Goal: Use online tool/utility: Utilize a website feature to perform a specific function

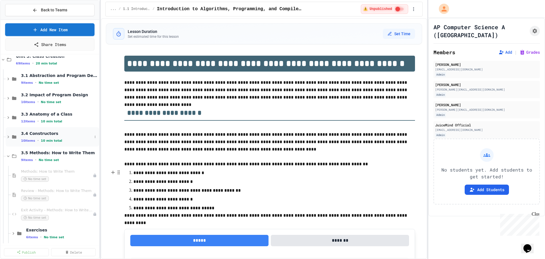
scroll to position [71, 0]
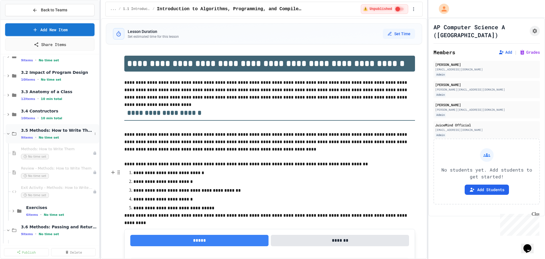
click at [6, 135] on icon at bounding box center [8, 133] width 5 height 5
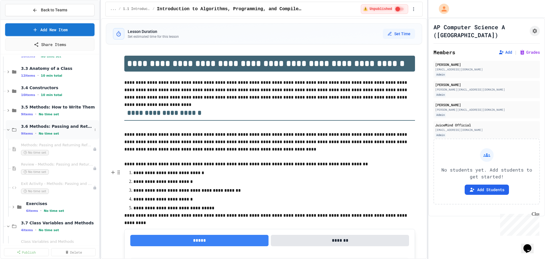
scroll to position [106, 0]
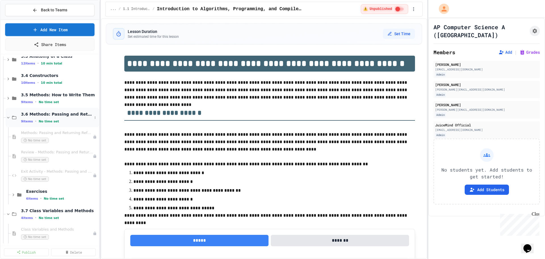
click at [7, 118] on icon at bounding box center [8, 117] width 5 height 5
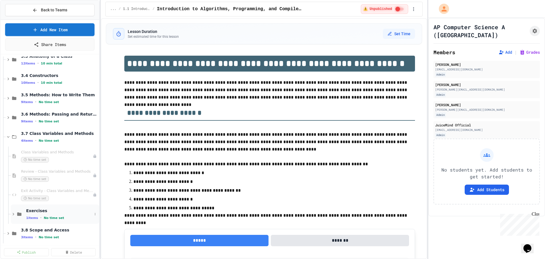
click at [69, 216] on div "1 items • No time set" at bounding box center [59, 218] width 66 height 5
click at [93, 234] on icon at bounding box center [94, 233] width 3 height 3
click at [89, 228] on button "Delete" at bounding box center [79, 229] width 44 height 10
click at [93, 135] on icon at bounding box center [94, 136] width 3 height 3
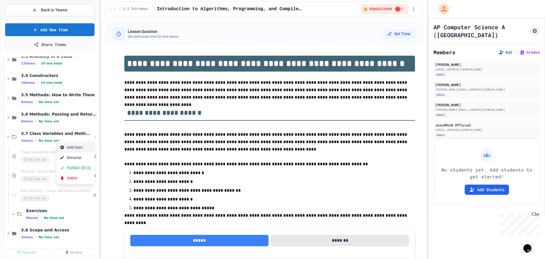
click at [77, 149] on button "Add Item" at bounding box center [76, 147] width 38 height 10
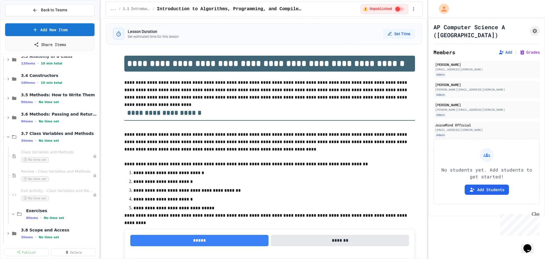
scroll to position [17, 0]
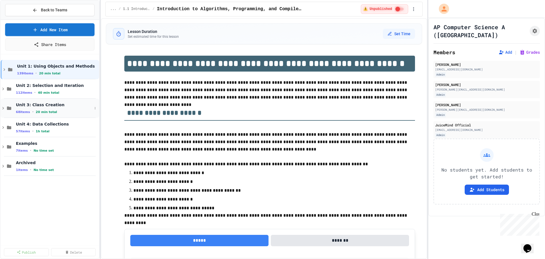
click at [1, 108] on icon at bounding box center [3, 108] width 5 height 5
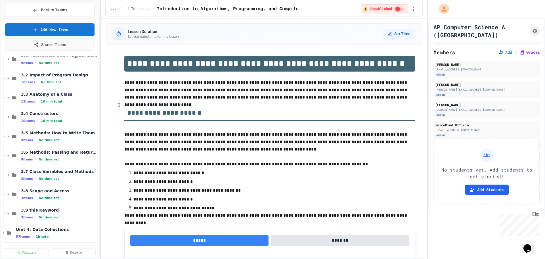
scroll to position [71, 0]
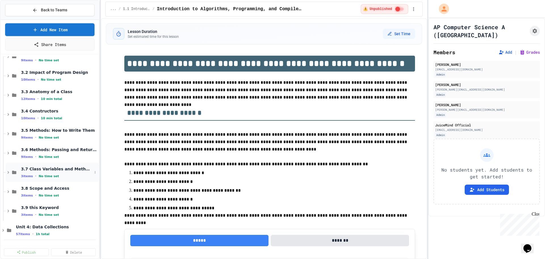
click at [7, 170] on icon at bounding box center [8, 172] width 5 height 5
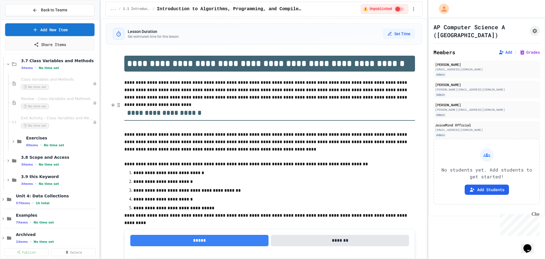
scroll to position [187, 0]
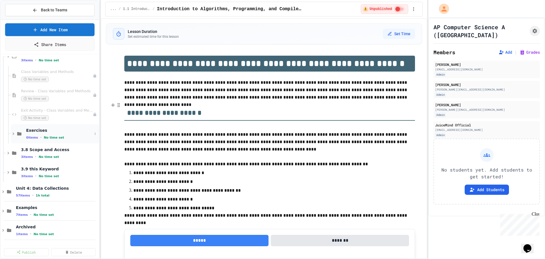
click at [54, 136] on span "No time set" at bounding box center [54, 138] width 20 height 4
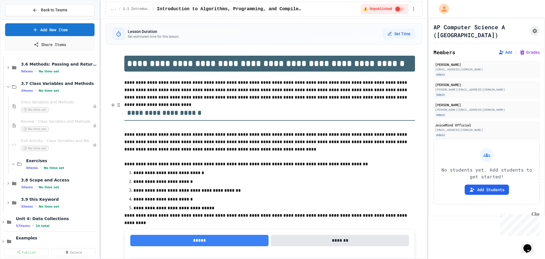
scroll to position [145, 0]
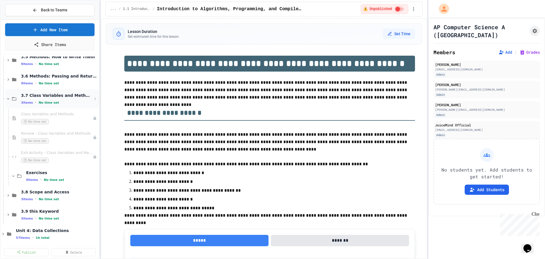
click at [86, 98] on div "3.7 Class Variables and Methods 3 items • No time set" at bounding box center [56, 99] width 71 height 12
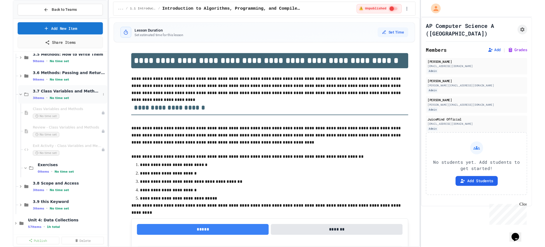
scroll to position [103, 0]
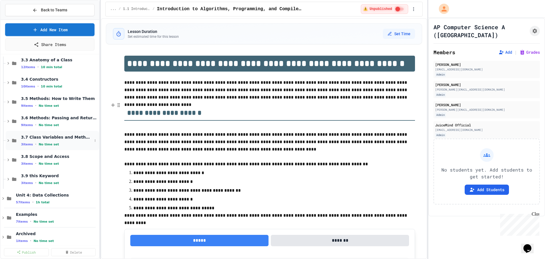
click at [9, 141] on icon at bounding box center [8, 140] width 2 height 3
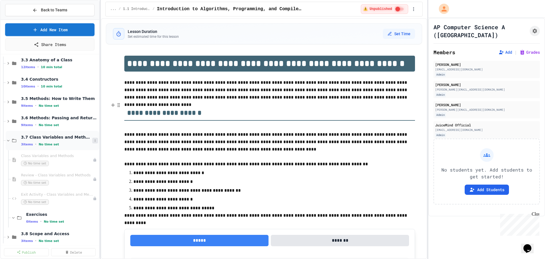
click at [93, 141] on icon at bounding box center [94, 140] width 3 height 3
click at [81, 150] on button "Add Item" at bounding box center [76, 151] width 38 height 10
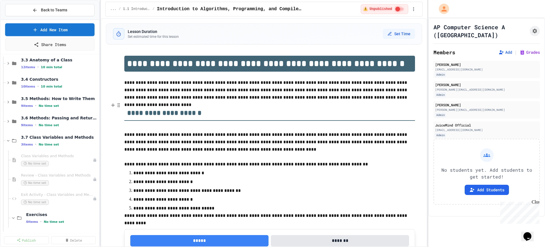
scroll to position [27, 0]
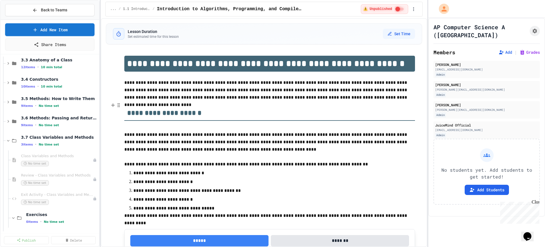
drag, startPoint x: 342, startPoint y: 177, endPoint x: 346, endPoint y: 169, distance: 8.7
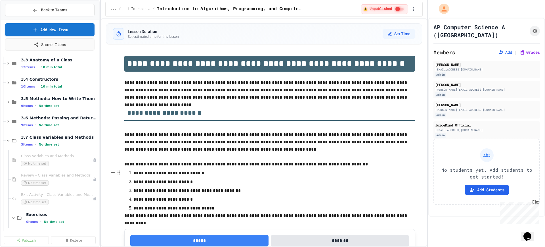
click at [342, 177] on li "**********" at bounding box center [269, 181] width 273 height 8
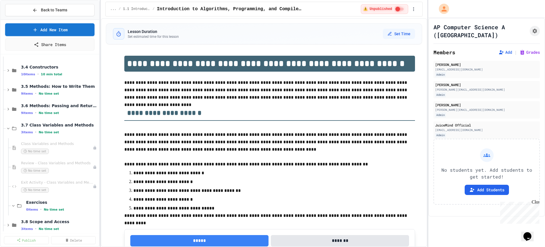
scroll to position [103, 0]
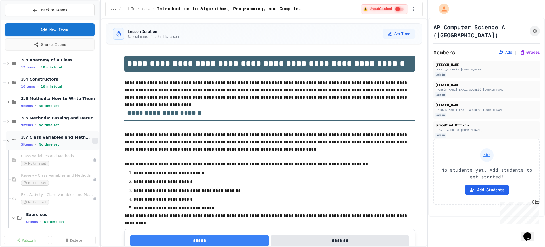
click at [92, 138] on button at bounding box center [95, 141] width 6 height 6
click at [79, 152] on button "Add Item" at bounding box center [76, 151] width 38 height 10
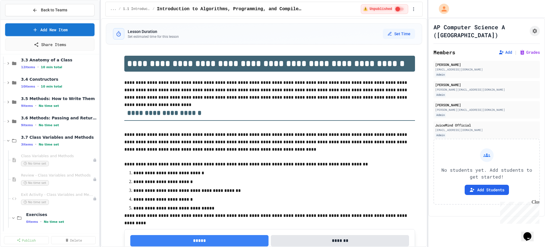
click at [93, 140] on div "3.7 Class Variables and Methods 3 items • No time set" at bounding box center [52, 140] width 93 height 19
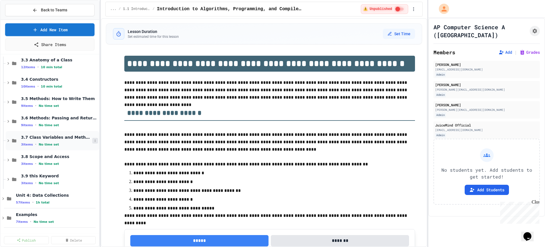
click at [93, 142] on icon at bounding box center [94, 140] width 3 height 3
click at [48, 141] on div at bounding box center [272, 123] width 545 height 247
click at [36, 142] on div "3 items • No time set" at bounding box center [56, 144] width 71 height 5
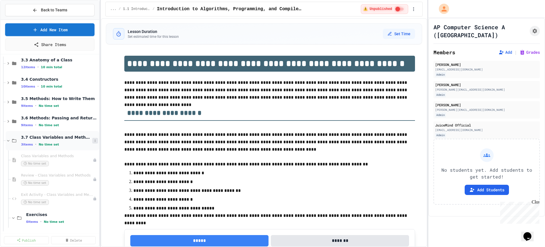
click at [92, 141] on button at bounding box center [95, 141] width 6 height 6
click at [72, 149] on button "Add Item" at bounding box center [76, 151] width 38 height 10
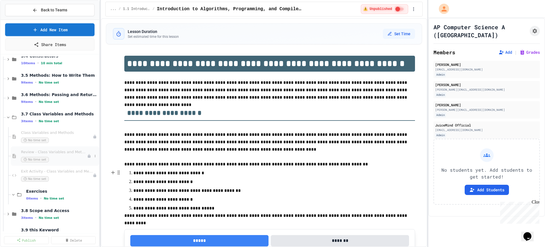
scroll to position [138, 0]
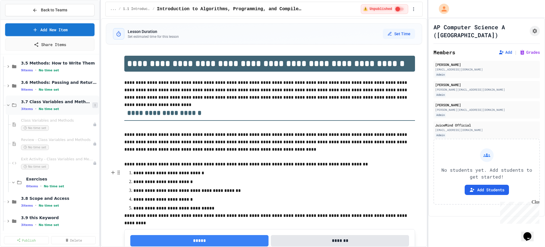
click at [92, 105] on button at bounding box center [95, 105] width 6 height 6
click at [77, 117] on button "Add Item" at bounding box center [76, 115] width 38 height 10
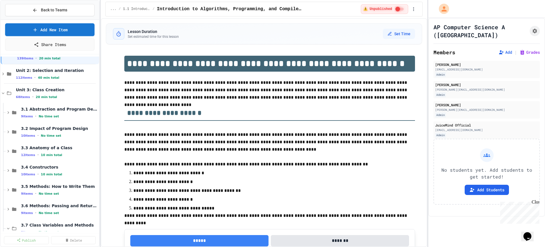
scroll to position [0, 0]
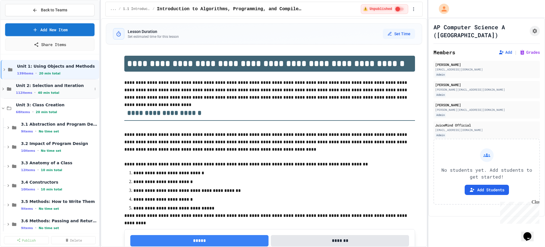
click at [3, 88] on icon at bounding box center [3, 88] width 5 height 5
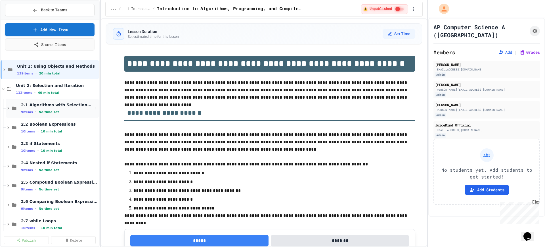
click at [9, 108] on icon at bounding box center [8, 108] width 2 height 3
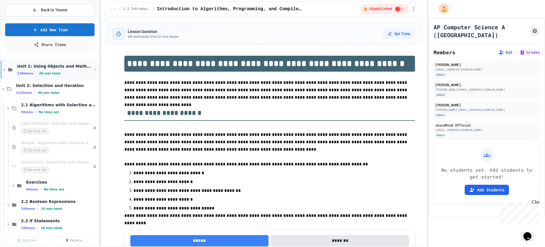
click at [4, 71] on icon at bounding box center [4, 69] width 5 height 5
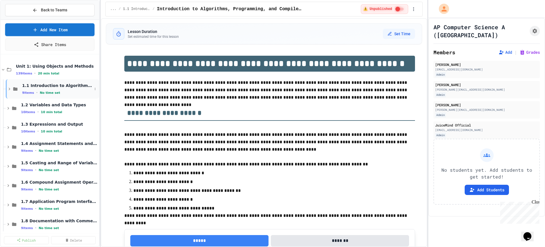
click at [11, 93] on div "1.1 Introduction to Algorithms, Programming, and Compilers 9 items • No time set" at bounding box center [52, 88] width 93 height 19
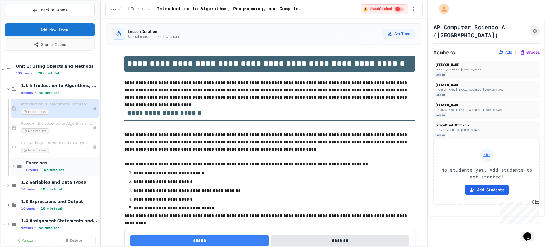
click at [12, 167] on icon at bounding box center [13, 166] width 5 height 5
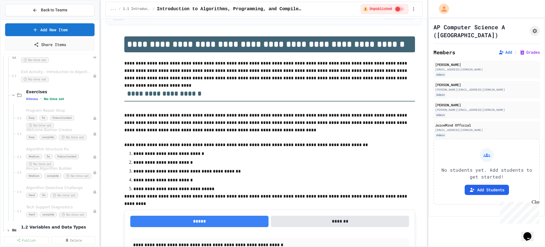
scroll to position [35, 0]
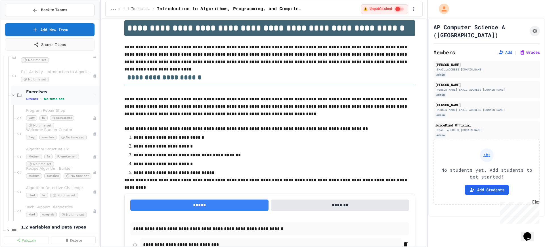
click at [12, 93] on icon at bounding box center [13, 95] width 5 height 5
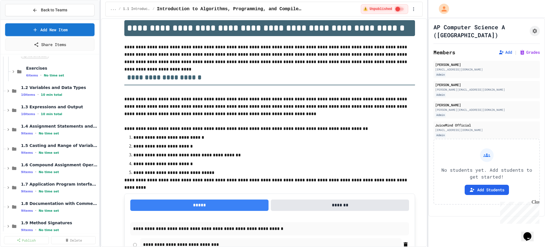
scroll to position [106, 0]
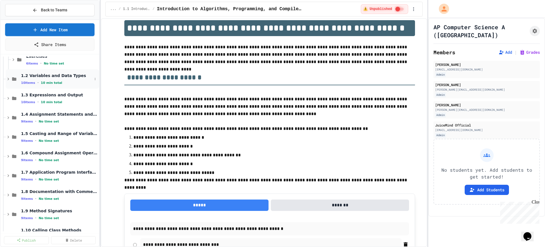
click at [8, 79] on icon at bounding box center [8, 78] width 5 height 5
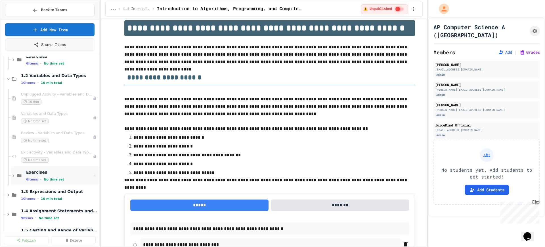
click at [13, 174] on icon at bounding box center [13, 175] width 5 height 5
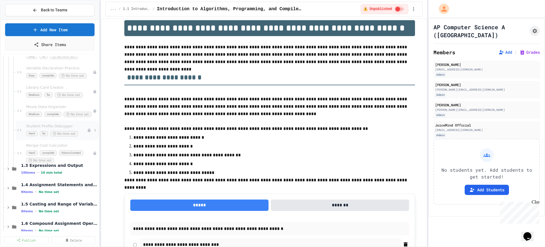
scroll to position [213, 0]
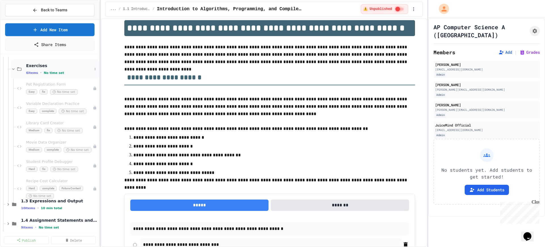
click at [13, 68] on icon at bounding box center [13, 68] width 5 height 5
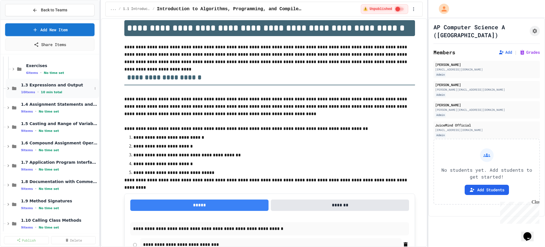
click at [7, 88] on icon at bounding box center [8, 88] width 5 height 5
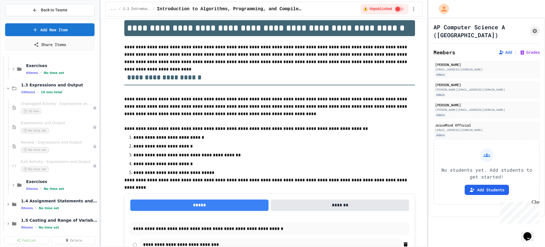
click at [249, 149] on p "**********" at bounding box center [269, 146] width 273 height 7
click at [13, 184] on icon at bounding box center [13, 185] width 2 height 3
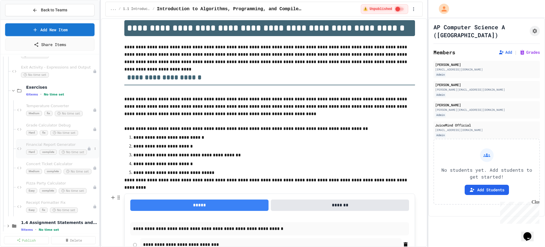
scroll to position [319, 0]
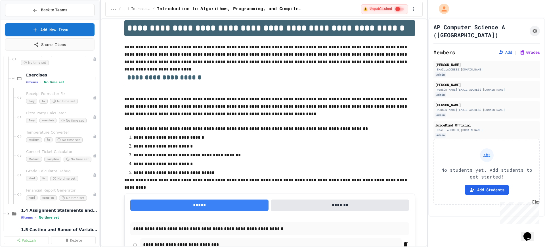
click at [10, 78] on div at bounding box center [9, 78] width 3 height 0
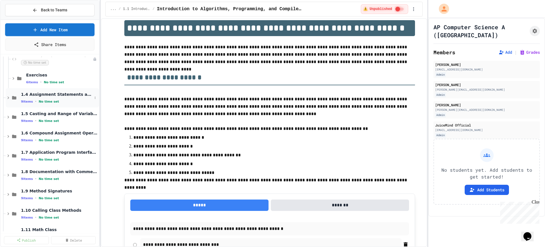
click at [6, 99] on icon at bounding box center [8, 97] width 5 height 5
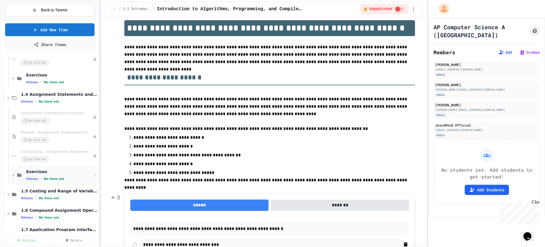
click at [12, 175] on icon at bounding box center [13, 174] width 5 height 5
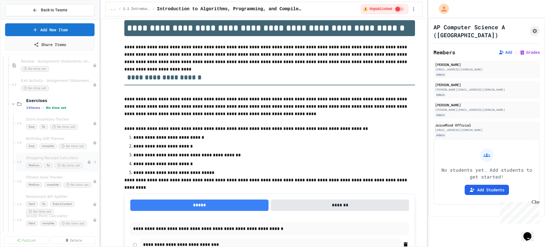
scroll to position [426, 0]
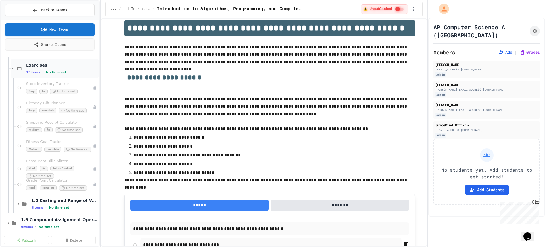
click at [13, 68] on icon at bounding box center [13, 68] width 5 height 5
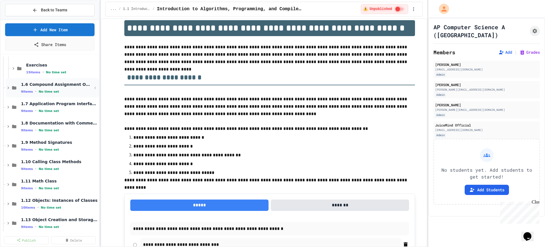
click at [8, 87] on icon at bounding box center [8, 88] width 2 height 3
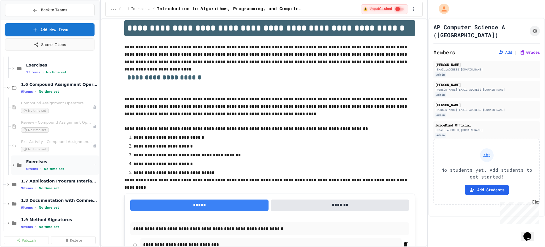
click at [11, 164] on icon at bounding box center [13, 164] width 5 height 5
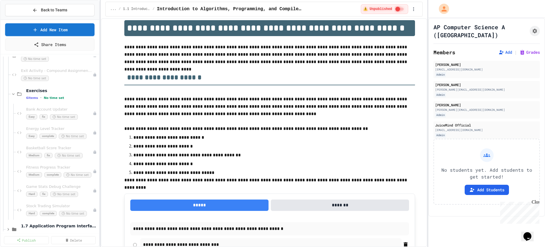
scroll to position [532, 0]
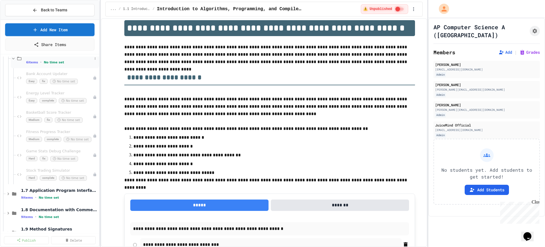
click at [11, 59] on icon at bounding box center [13, 58] width 5 height 5
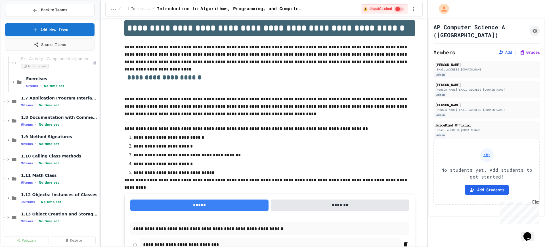
scroll to position [497, 0]
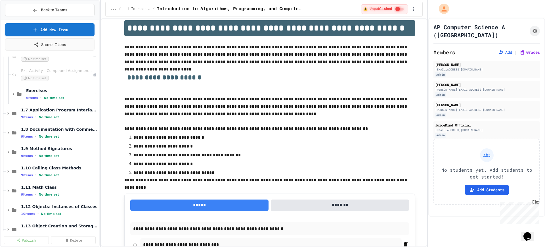
click at [9, 94] on div at bounding box center [9, 94] width 3 height 0
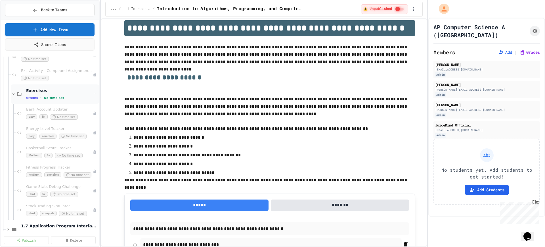
click at [12, 94] on icon at bounding box center [13, 93] width 5 height 5
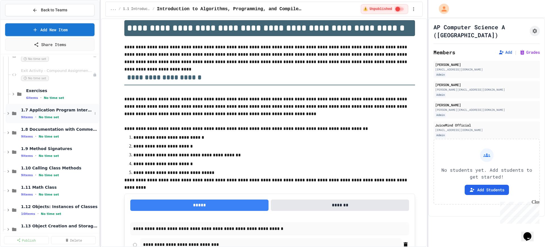
click at [6, 112] on icon at bounding box center [8, 113] width 5 height 5
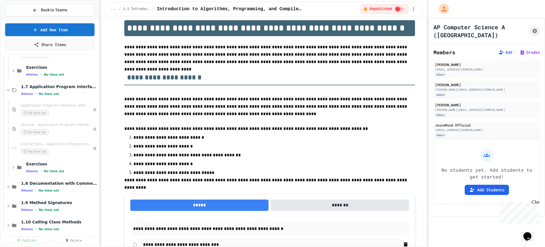
scroll to position [532, 0]
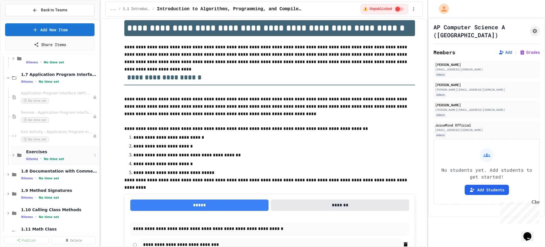
click at [12, 154] on icon at bounding box center [13, 154] width 5 height 5
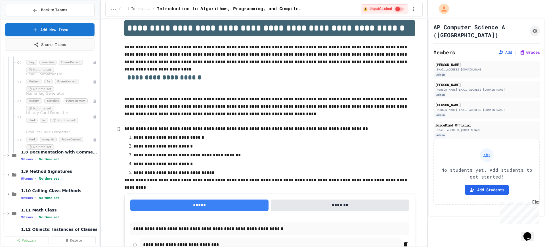
scroll to position [674, 0]
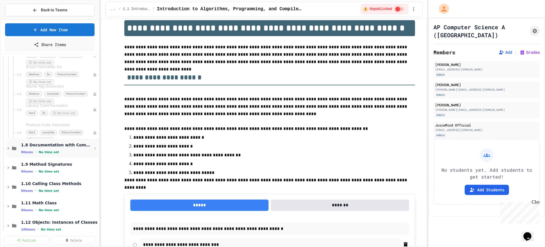
click at [9, 150] on icon at bounding box center [8, 148] width 5 height 5
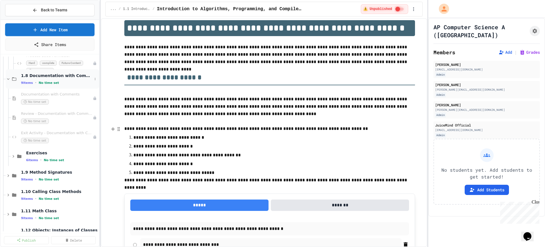
scroll to position [745, 0]
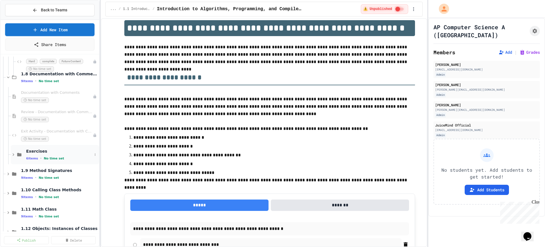
click at [14, 154] on icon at bounding box center [13, 154] width 5 height 5
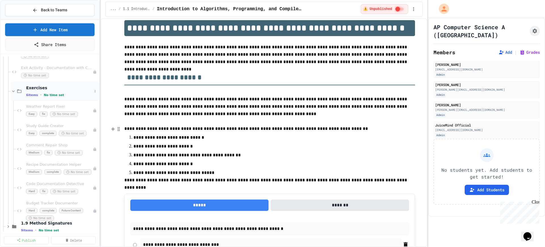
scroll to position [816, 0]
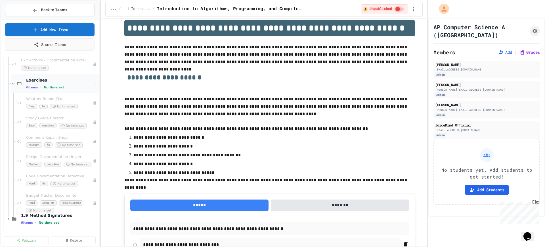
click at [13, 83] on icon at bounding box center [13, 84] width 3 height 2
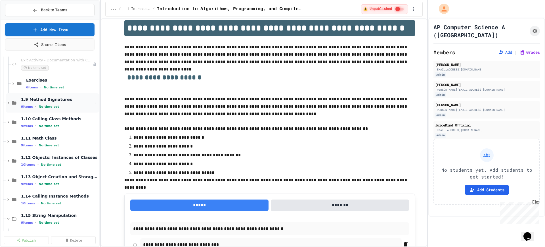
click at [9, 102] on icon at bounding box center [8, 102] width 5 height 5
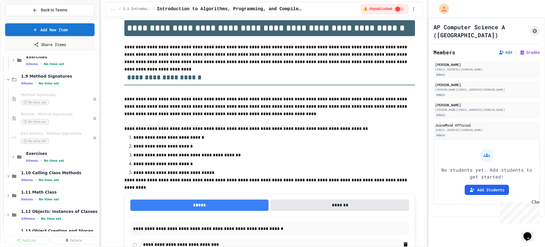
scroll to position [852, 0]
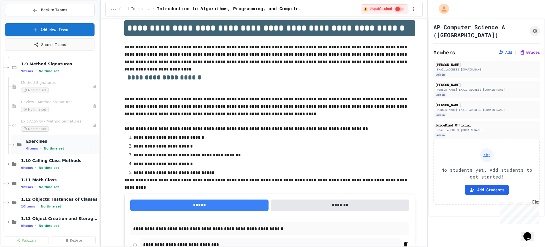
click at [11, 146] on icon at bounding box center [13, 144] width 5 height 5
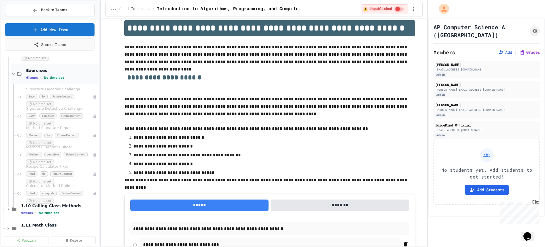
scroll to position [923, 0]
click at [11, 74] on icon at bounding box center [13, 73] width 5 height 5
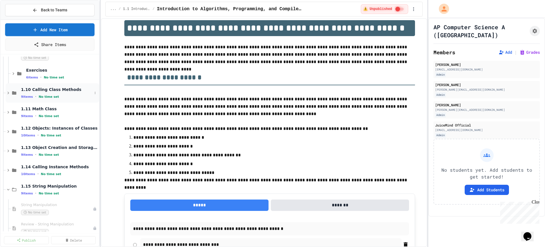
click at [7, 93] on icon at bounding box center [8, 92] width 5 height 5
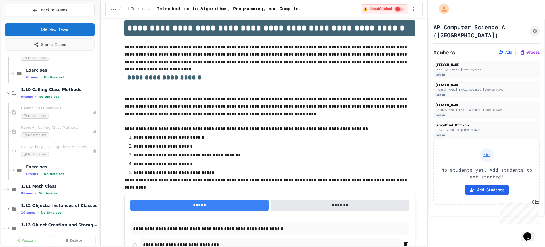
click at [11, 169] on div "Exercises 6 items • No time set" at bounding box center [50, 169] width 99 height 19
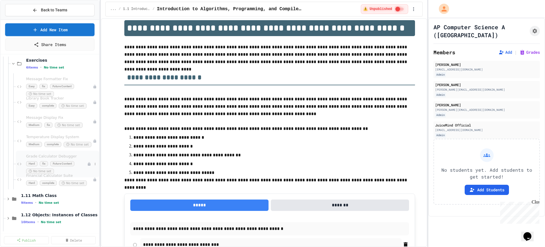
scroll to position [1065, 0]
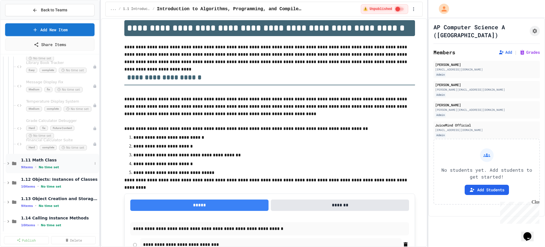
click at [9, 163] on icon at bounding box center [8, 163] width 2 height 3
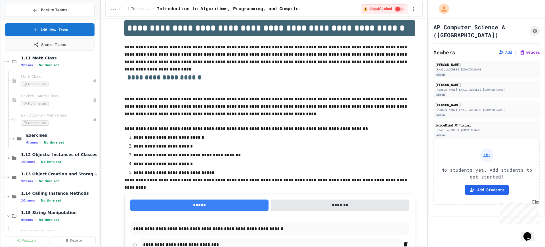
scroll to position [1171, 0]
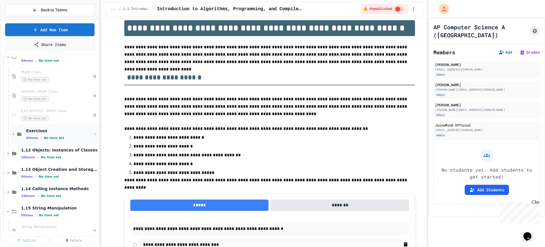
click at [12, 134] on icon at bounding box center [13, 133] width 5 height 5
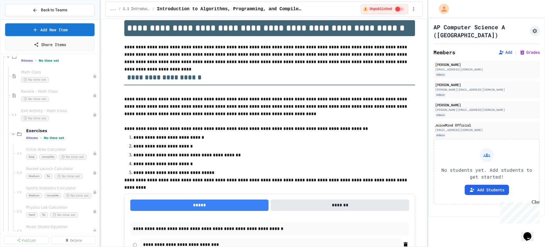
scroll to position [1207, 0]
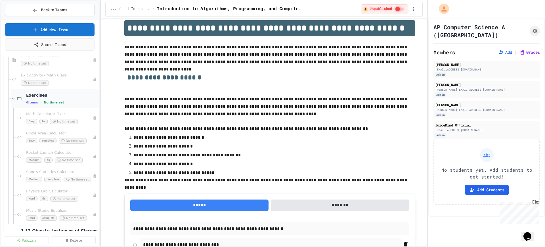
click at [13, 100] on icon at bounding box center [13, 98] width 5 height 5
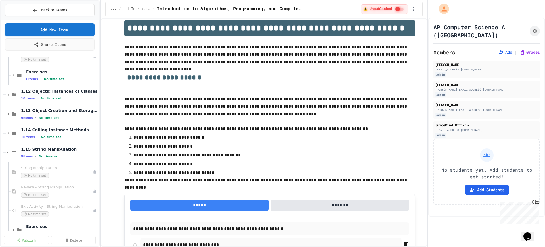
scroll to position [1242, 0]
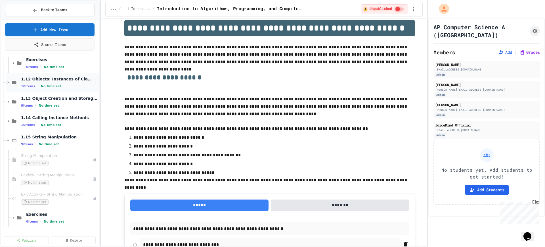
click at [9, 84] on icon at bounding box center [8, 82] width 5 height 5
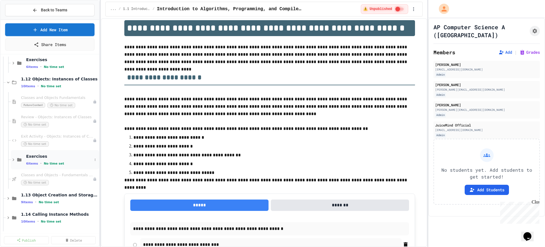
click at [54, 162] on span "No time set" at bounding box center [54, 164] width 20 height 4
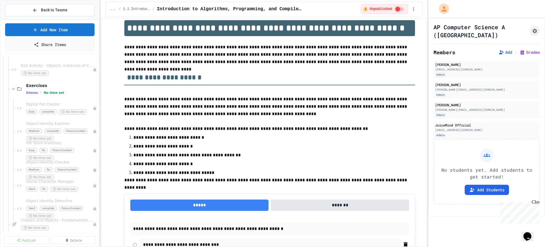
scroll to position [1313, 0]
click at [12, 89] on icon at bounding box center [13, 88] width 5 height 5
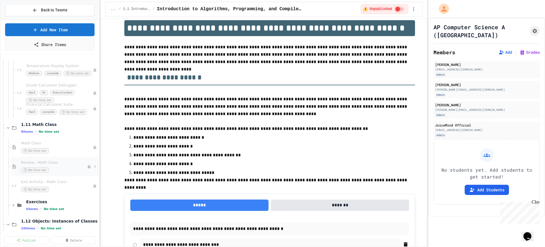
scroll to position [1171, 0]
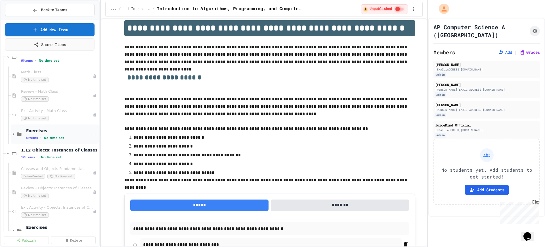
click at [13, 136] on icon at bounding box center [13, 133] width 5 height 5
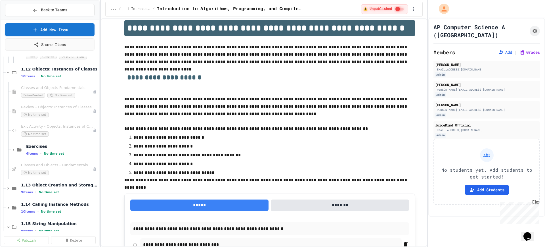
scroll to position [1384, 0]
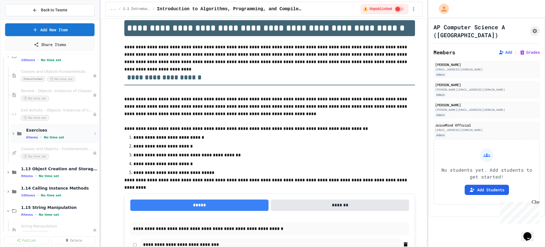
click at [14, 136] on div "Exercises 6 items • No time set" at bounding box center [55, 133] width 88 height 19
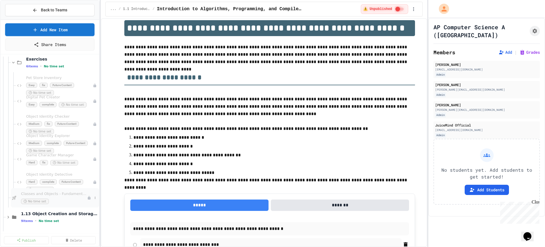
scroll to position [1491, 0]
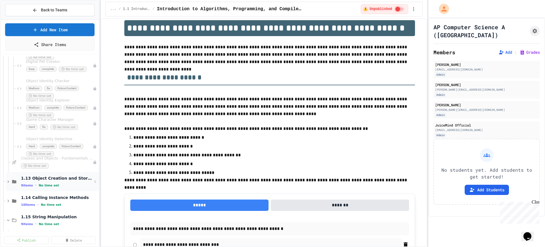
click at [7, 181] on icon at bounding box center [8, 181] width 5 height 5
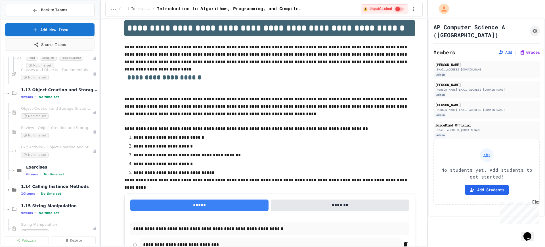
scroll to position [1597, 0]
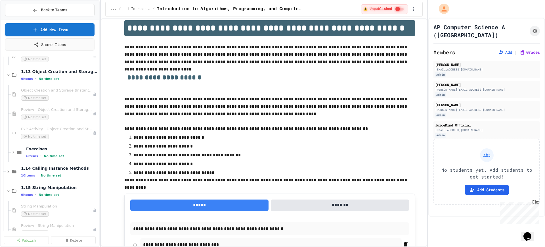
click at [11, 152] on icon at bounding box center [13, 152] width 5 height 5
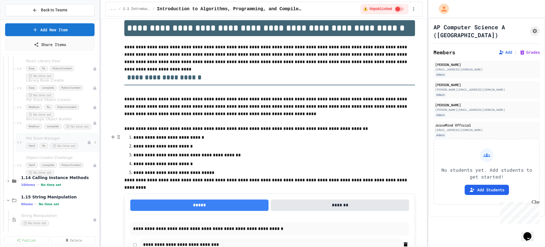
scroll to position [1739, 0]
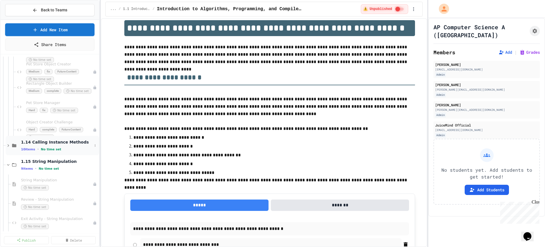
click at [8, 145] on icon at bounding box center [8, 145] width 2 height 3
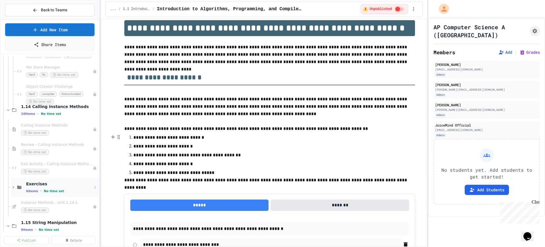
click at [14, 186] on icon at bounding box center [13, 187] width 5 height 5
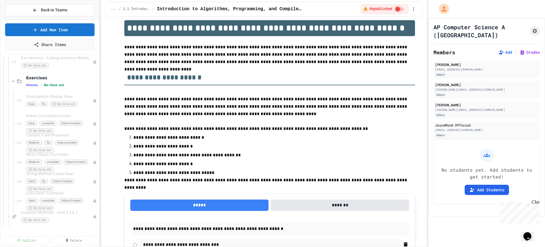
scroll to position [1881, 0]
click at [14, 82] on icon at bounding box center [13, 80] width 5 height 5
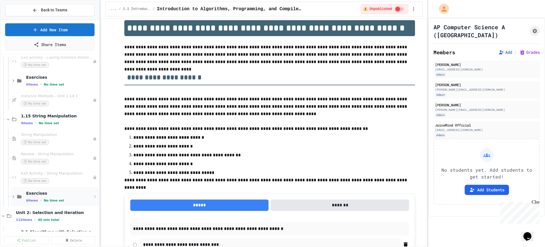
click at [14, 197] on icon at bounding box center [13, 196] width 2 height 3
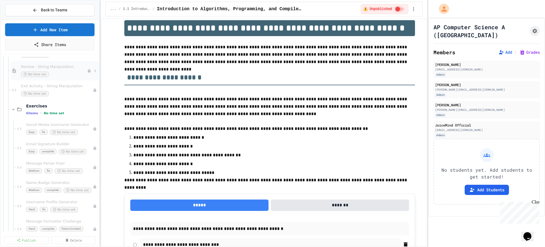
scroll to position [1988, 0]
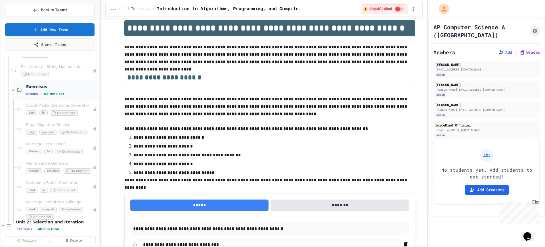
click at [11, 89] on icon at bounding box center [13, 89] width 5 height 5
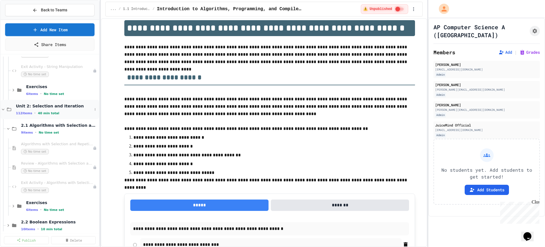
click at [3, 110] on icon at bounding box center [3, 109] width 5 height 5
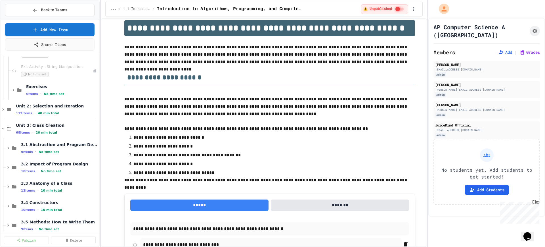
click at [3, 110] on icon at bounding box center [3, 109] width 5 height 5
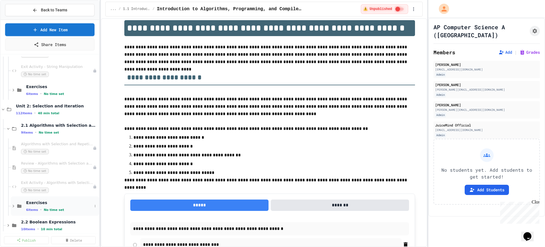
click at [11, 206] on icon at bounding box center [13, 205] width 5 height 5
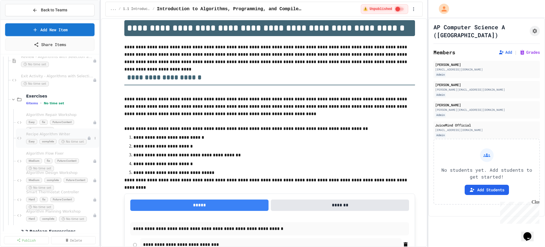
scroll to position [2130, 0]
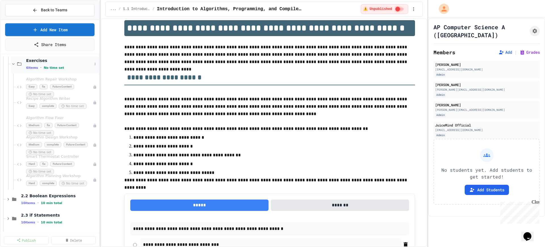
click at [13, 65] on icon at bounding box center [13, 63] width 5 height 5
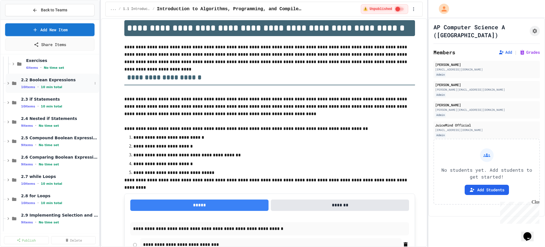
click at [9, 83] on icon at bounding box center [8, 83] width 5 height 5
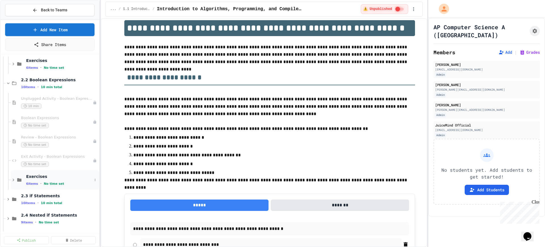
click at [12, 178] on icon at bounding box center [13, 179] width 5 height 5
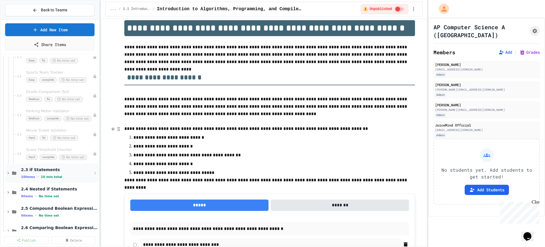
scroll to position [2236, 0]
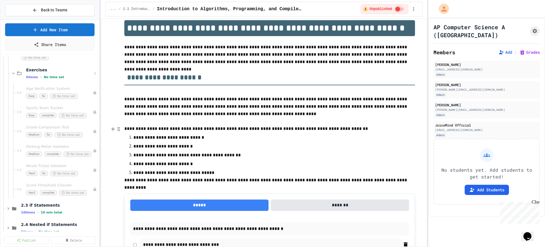
click at [9, 73] on div at bounding box center [9, 73] width 3 height 0
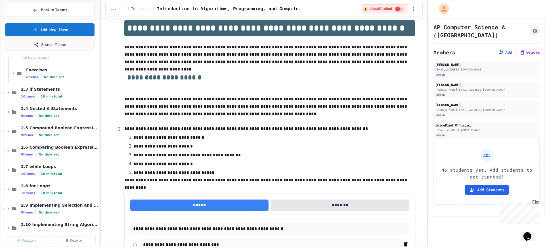
click at [4, 93] on div at bounding box center [4, 93] width 3 height 0
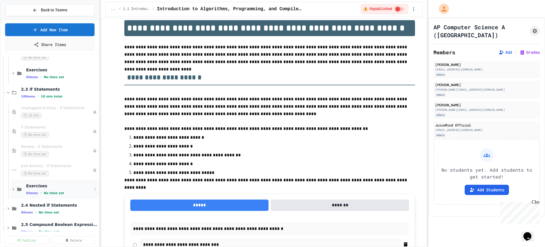
click at [13, 190] on icon at bounding box center [13, 189] width 5 height 5
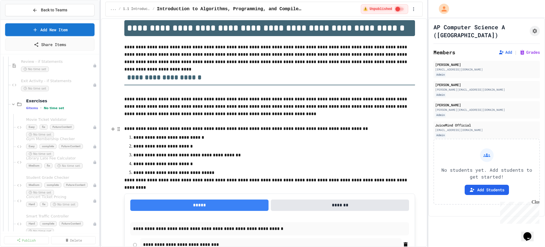
scroll to position [2343, 0]
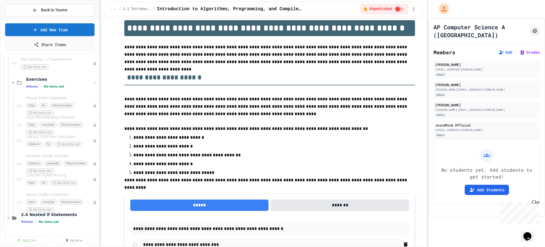
click at [9, 81] on div "Exercises 6 items • No time set" at bounding box center [50, 82] width 99 height 19
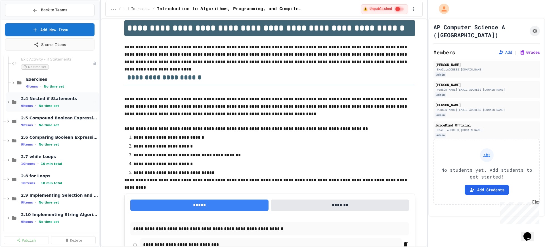
click at [8, 101] on icon at bounding box center [8, 102] width 2 height 3
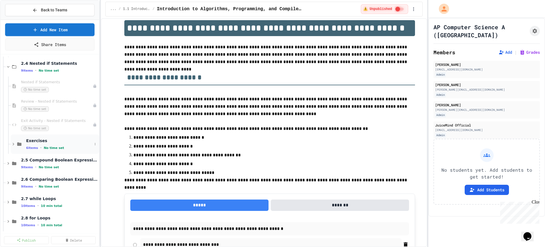
scroll to position [2378, 0]
click at [14, 144] on icon at bounding box center [13, 144] width 2 height 3
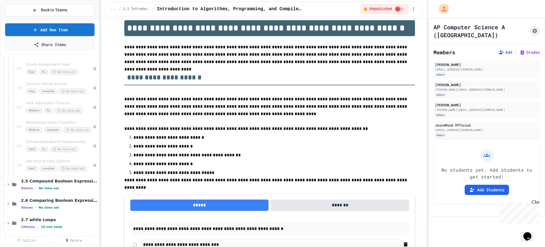
scroll to position [2485, 0]
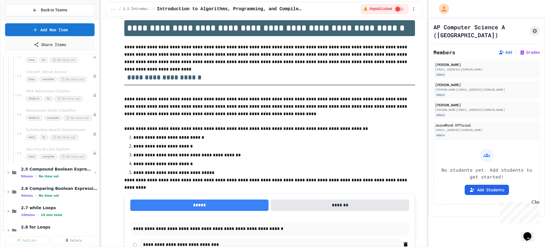
click at [5, 173] on div "2.5 Compound Boolean Expressions 9 items • No time set" at bounding box center [50, 172] width 99 height 19
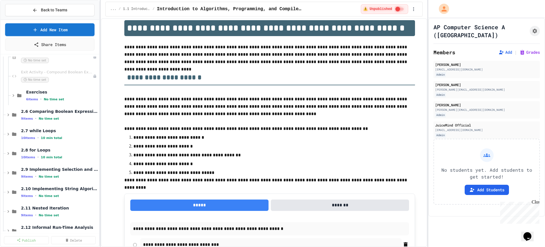
scroll to position [2627, 0]
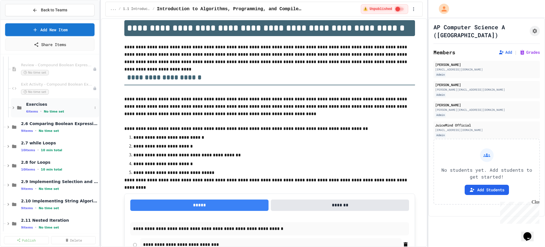
click at [11, 108] on icon at bounding box center [13, 107] width 5 height 5
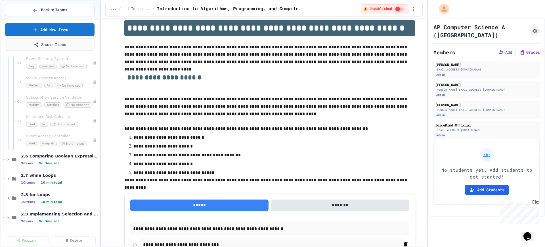
scroll to position [2733, 0]
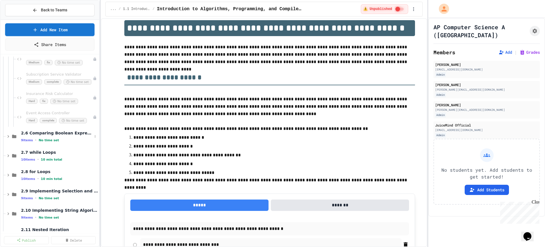
click at [5, 136] on div at bounding box center [4, 136] width 3 height 0
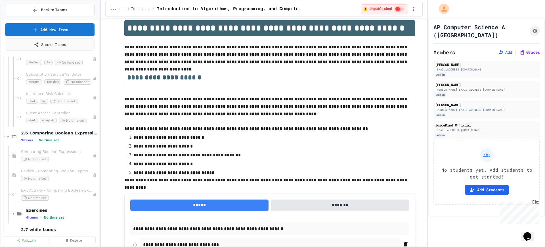
scroll to position [2769, 0]
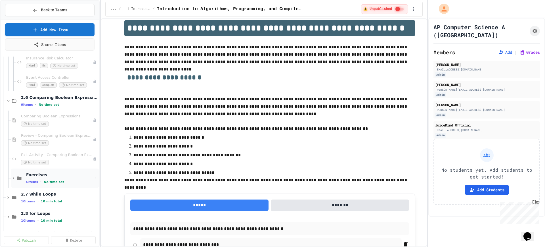
click at [11, 179] on icon at bounding box center [13, 177] width 5 height 5
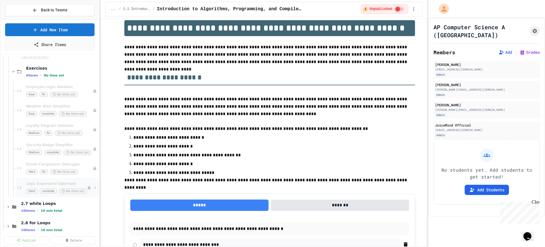
scroll to position [2946, 0]
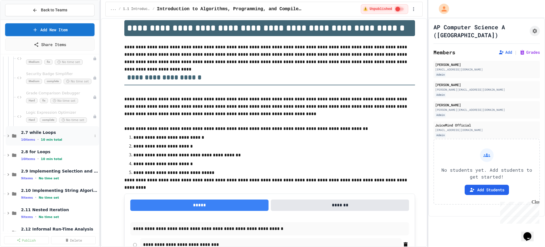
click at [8, 136] on icon at bounding box center [8, 135] width 5 height 5
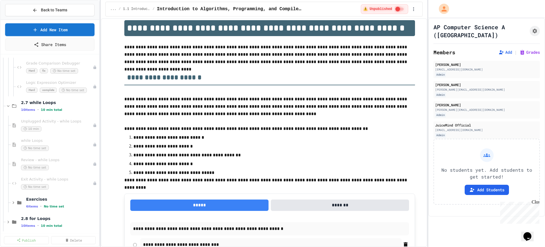
scroll to position [3017, 0]
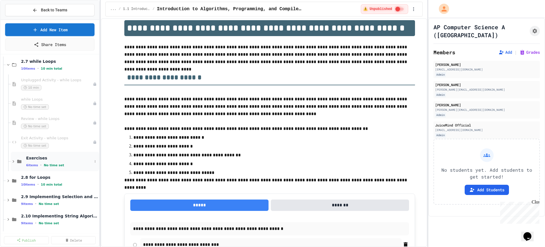
click at [11, 162] on icon at bounding box center [13, 161] width 5 height 5
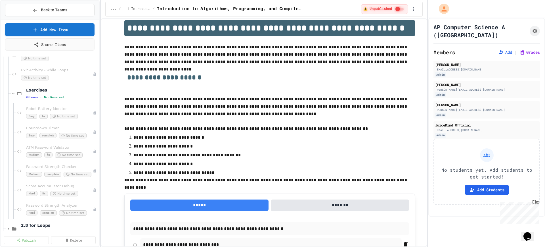
scroll to position [3088, 0]
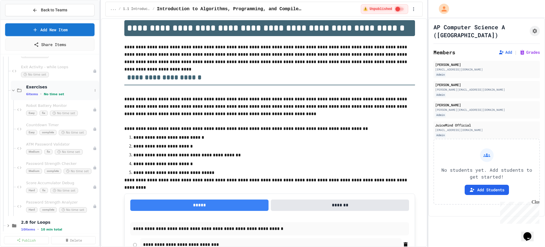
click at [12, 89] on icon at bounding box center [13, 90] width 5 height 5
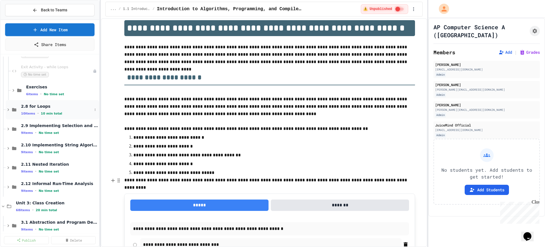
click at [6, 111] on icon at bounding box center [8, 109] width 5 height 5
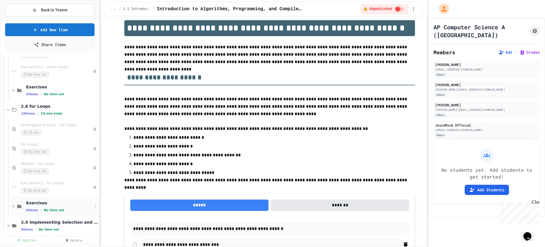
click at [11, 205] on icon at bounding box center [13, 206] width 5 height 5
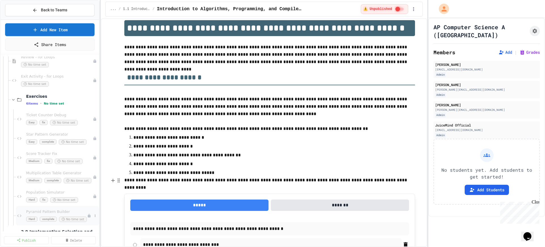
scroll to position [3230, 0]
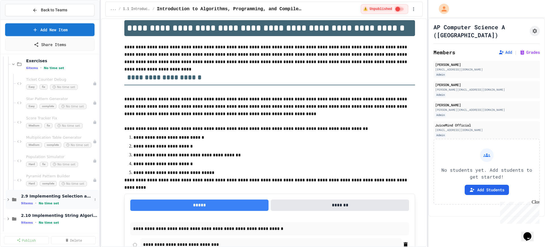
click at [7, 199] on icon at bounding box center [8, 199] width 5 height 5
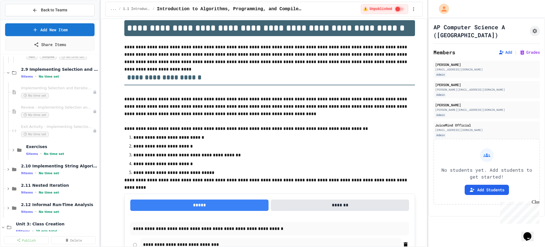
scroll to position [3372, 0]
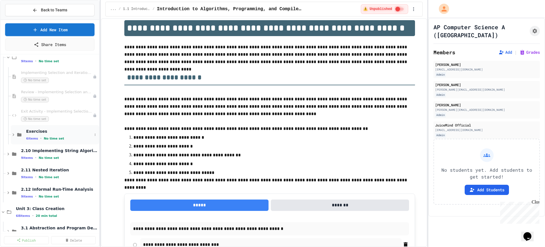
click at [12, 136] on icon at bounding box center [13, 134] width 5 height 5
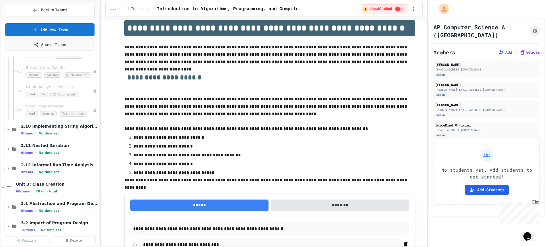
scroll to position [3514, 0]
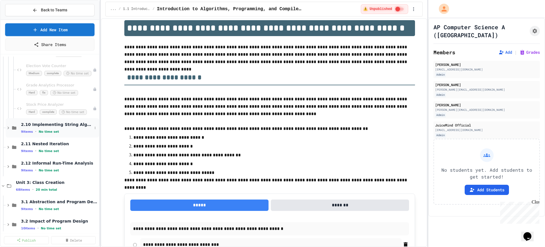
click at [7, 129] on icon at bounding box center [8, 127] width 5 height 5
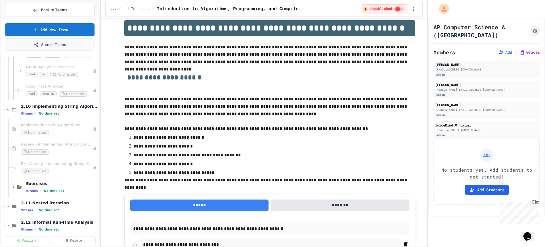
scroll to position [3549, 0]
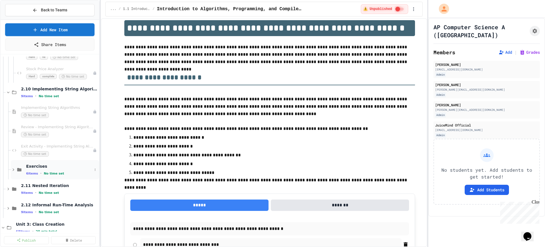
click at [12, 168] on icon at bounding box center [13, 169] width 5 height 5
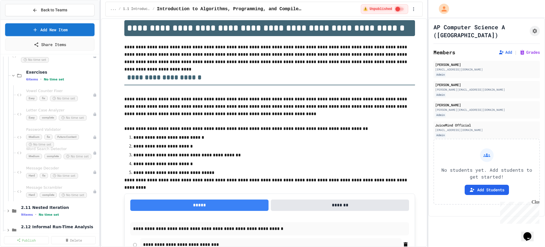
scroll to position [3656, 0]
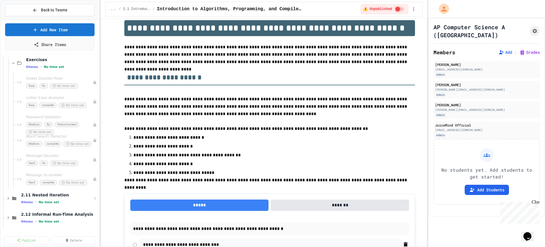
click at [5, 198] on div "2.11 Nested Iteration 9 items • No time set" at bounding box center [50, 198] width 99 height 19
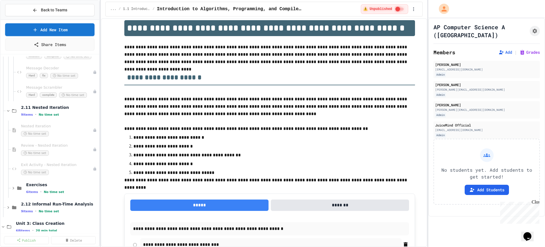
scroll to position [3762, 0]
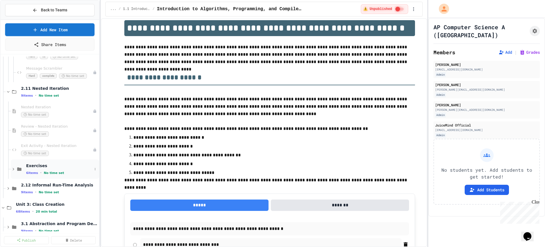
click at [13, 168] on icon at bounding box center [13, 168] width 5 height 5
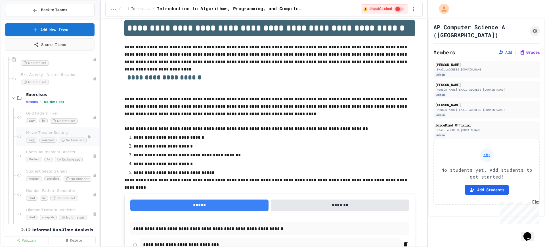
scroll to position [3869, 0]
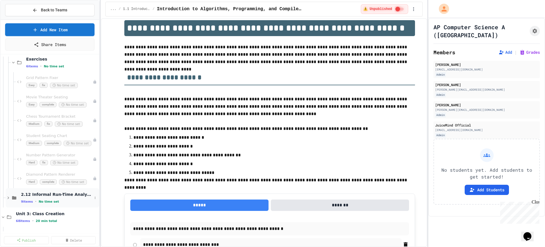
click at [7, 196] on icon at bounding box center [8, 197] width 5 height 5
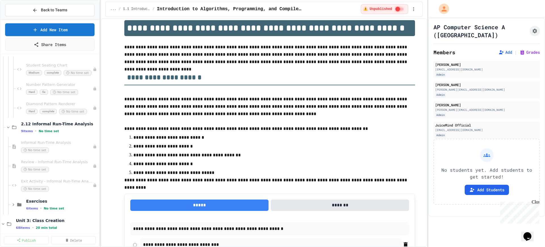
scroll to position [3940, 0]
click at [14, 202] on icon at bounding box center [13, 203] width 5 height 5
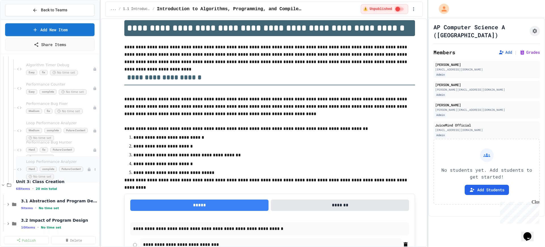
scroll to position [4082, 0]
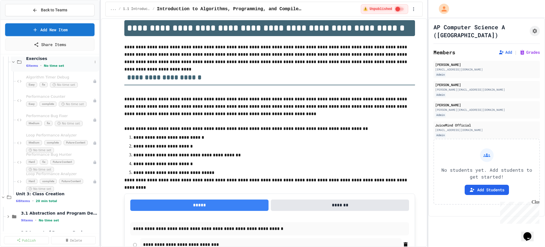
click at [11, 62] on icon at bounding box center [13, 61] width 5 height 5
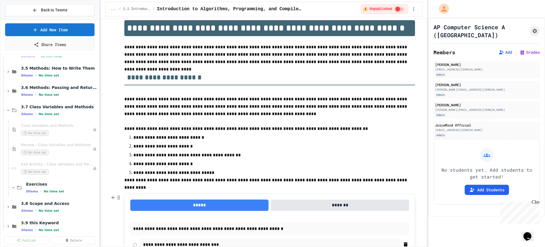
scroll to position [4188, 0]
click at [93, 109] on icon at bounding box center [94, 109] width 3 height 3
click at [80, 122] on button "Add Item" at bounding box center [76, 120] width 38 height 10
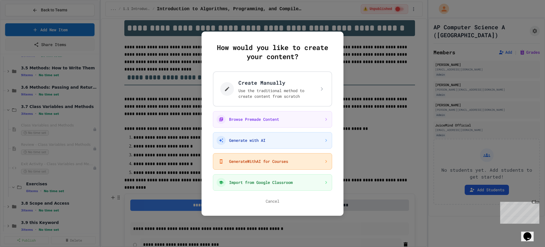
click at [238, 160] on button "GenerateWithAI for Courses" at bounding box center [272, 161] width 119 height 16
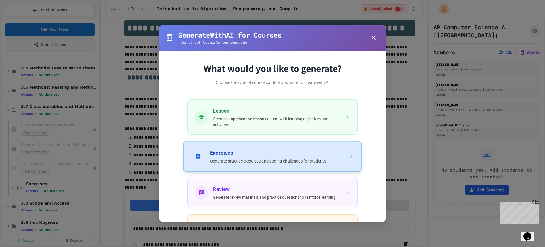
click at [237, 163] on button "Exercises Generate practice exercises and coding challenges for students" at bounding box center [272, 156] width 179 height 31
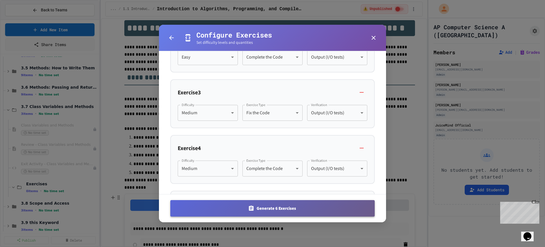
scroll to position [284, 0]
click at [259, 211] on button "Generate 6 Exercises" at bounding box center [272, 208] width 204 height 16
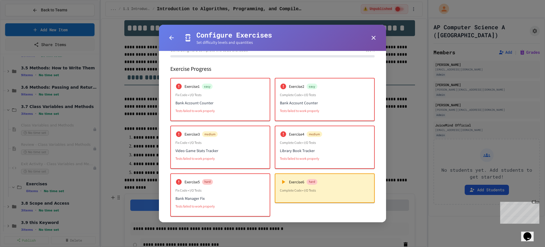
scroll to position [27, 0]
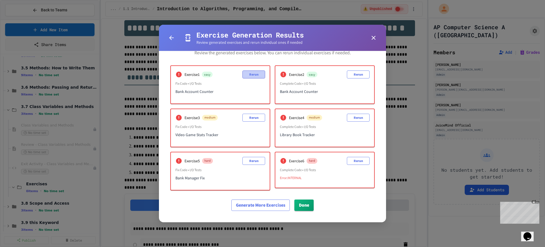
click at [255, 75] on button "Rerun" at bounding box center [253, 74] width 23 height 8
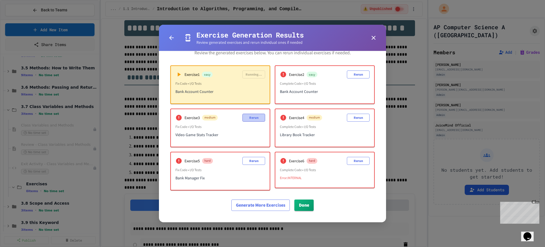
click at [247, 114] on button "Rerun" at bounding box center [253, 118] width 23 height 8
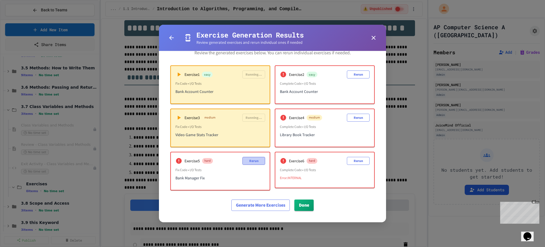
click at [257, 157] on button "Rerun" at bounding box center [253, 161] width 23 height 8
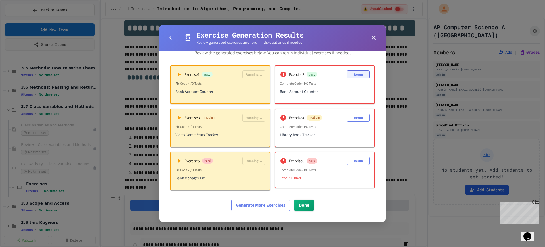
click at [357, 71] on button "Rerun" at bounding box center [358, 74] width 23 height 8
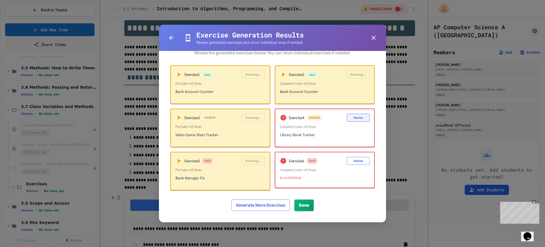
click at [351, 114] on button "Rerun" at bounding box center [358, 118] width 23 height 8
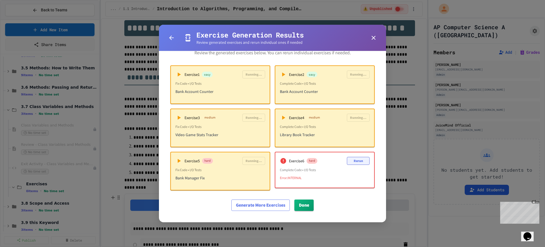
click at [349, 162] on button "Rerun" at bounding box center [358, 161] width 23 height 8
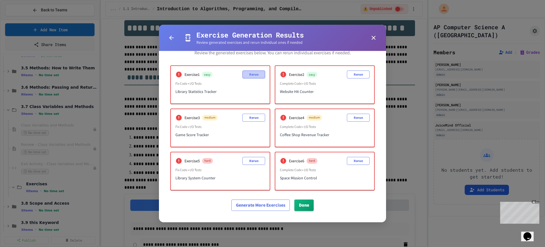
click at [252, 73] on button "Rerun" at bounding box center [253, 74] width 23 height 8
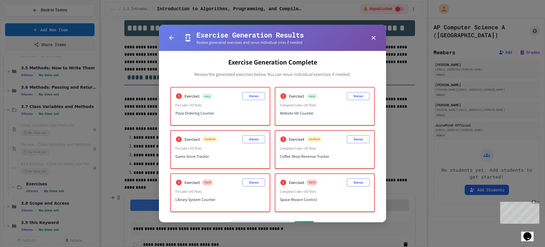
scroll to position [0, 0]
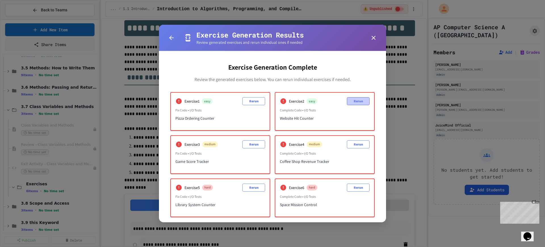
click at [347, 104] on button "Rerun" at bounding box center [358, 101] width 23 height 8
click at [246, 100] on button "Rerun" at bounding box center [253, 101] width 23 height 8
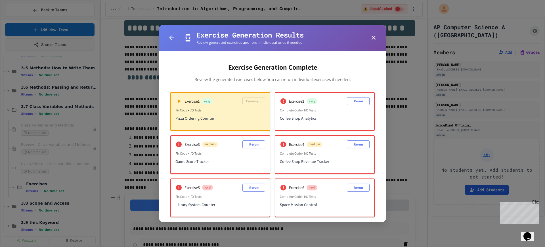
click at [372, 43] on button "button" at bounding box center [373, 37] width 11 height 11
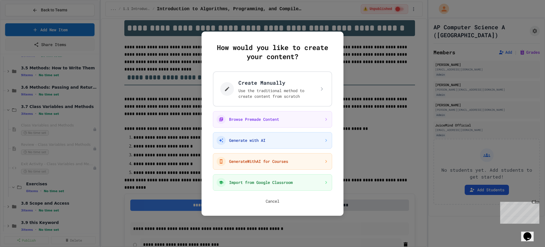
click at [274, 203] on button "Cancel" at bounding box center [273, 201] width 14 height 6
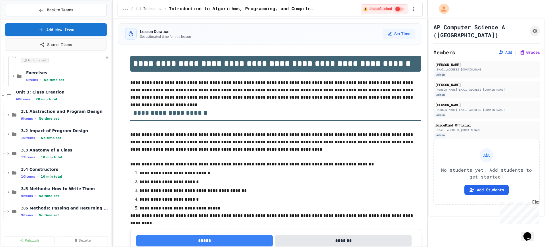
scroll to position [4188, 0]
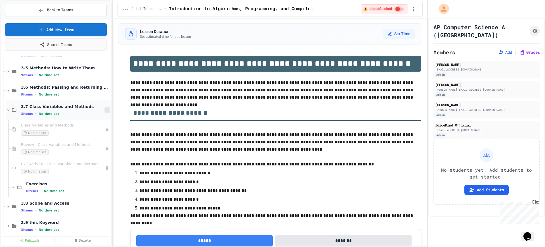
click at [106, 111] on icon at bounding box center [107, 109] width 3 height 3
click at [89, 121] on button "Add Item" at bounding box center [88, 120] width 38 height 10
